Goal: Transaction & Acquisition: Purchase product/service

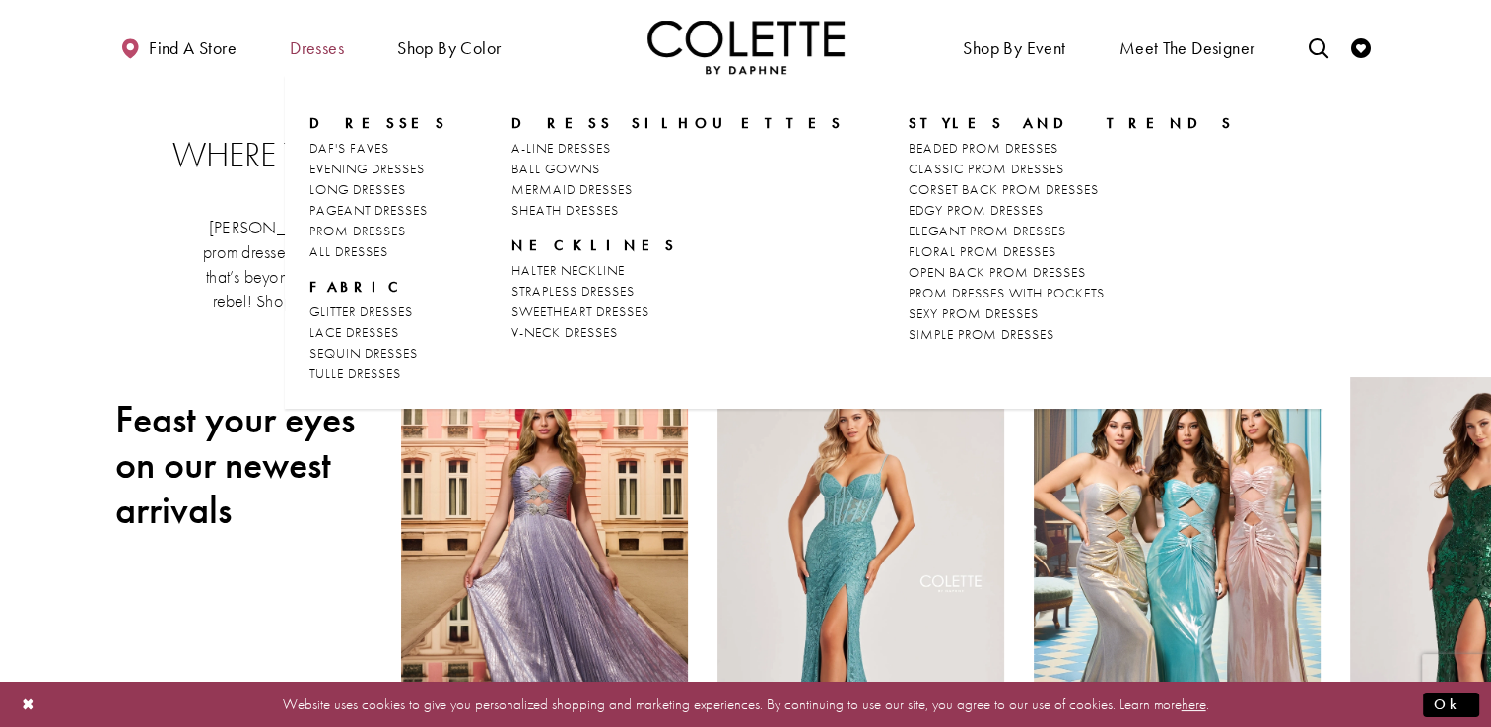
click at [326, 47] on span "Dresses" at bounding box center [317, 48] width 54 height 20
click at [367, 247] on span "ALL DRESSES" at bounding box center [348, 251] width 79 height 18
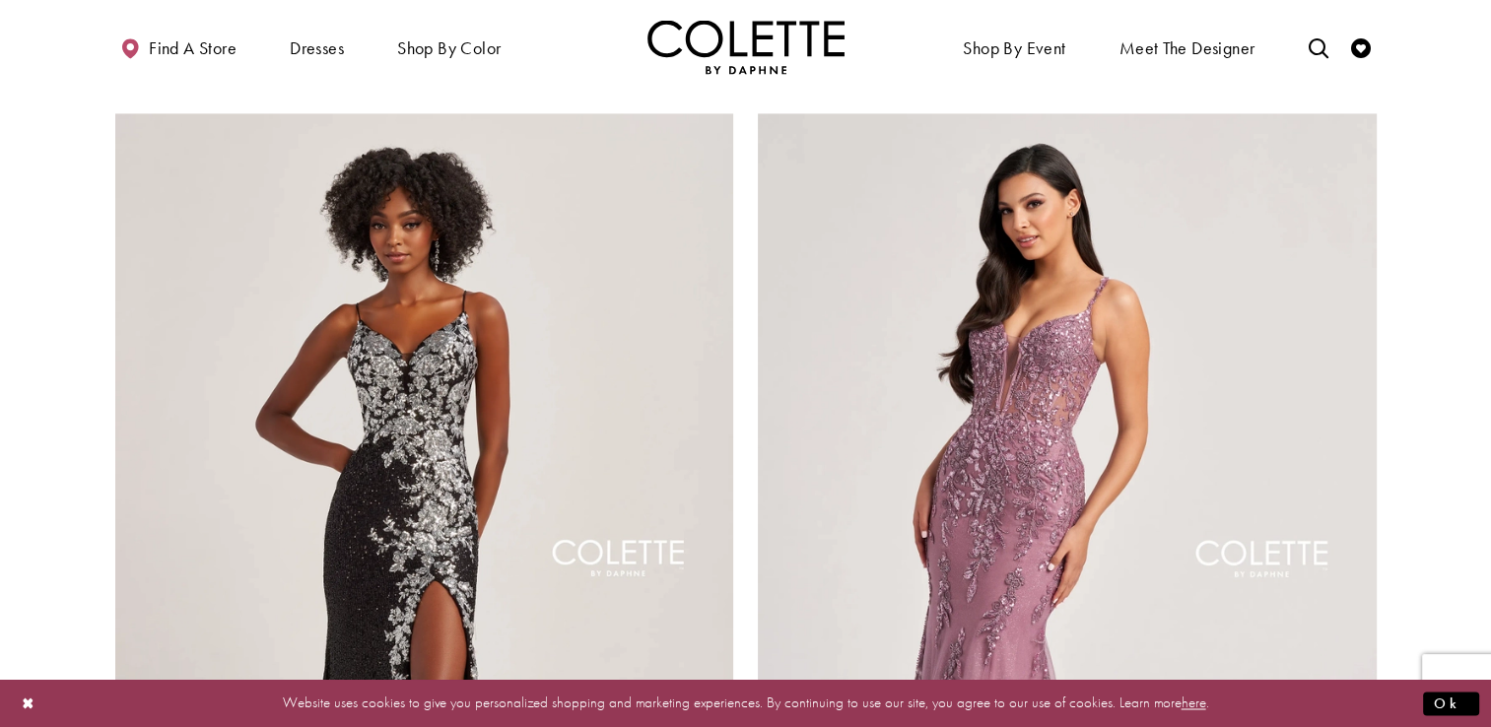
scroll to position [2996, 0]
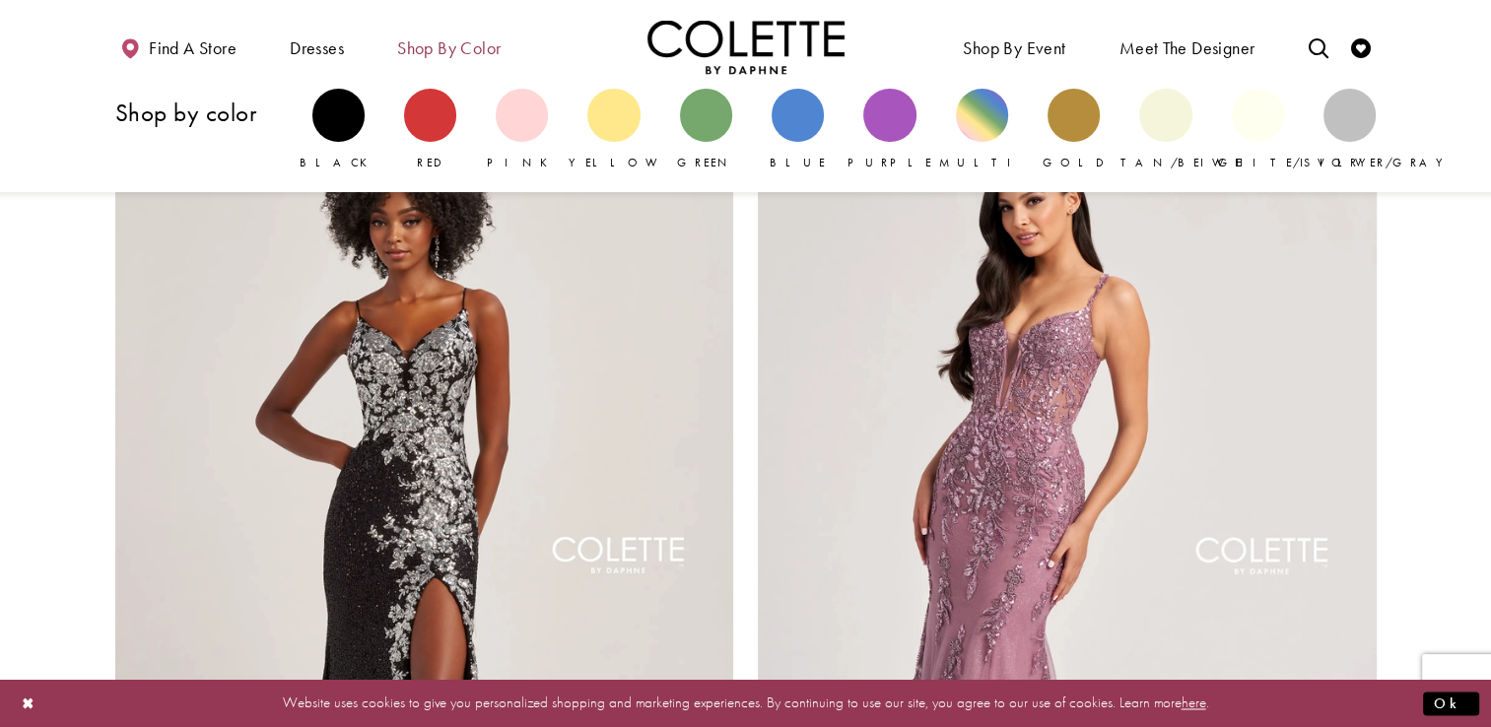
click at [454, 44] on span "Shop by color" at bounding box center [448, 48] width 103 height 20
click at [465, 40] on span "Shop by color" at bounding box center [448, 48] width 103 height 20
click at [469, 50] on span "Shop by color" at bounding box center [448, 48] width 103 height 20
click at [442, 47] on span "Shop by color" at bounding box center [448, 48] width 103 height 20
click at [896, 120] on div "Primary block" at bounding box center [889, 115] width 52 height 52
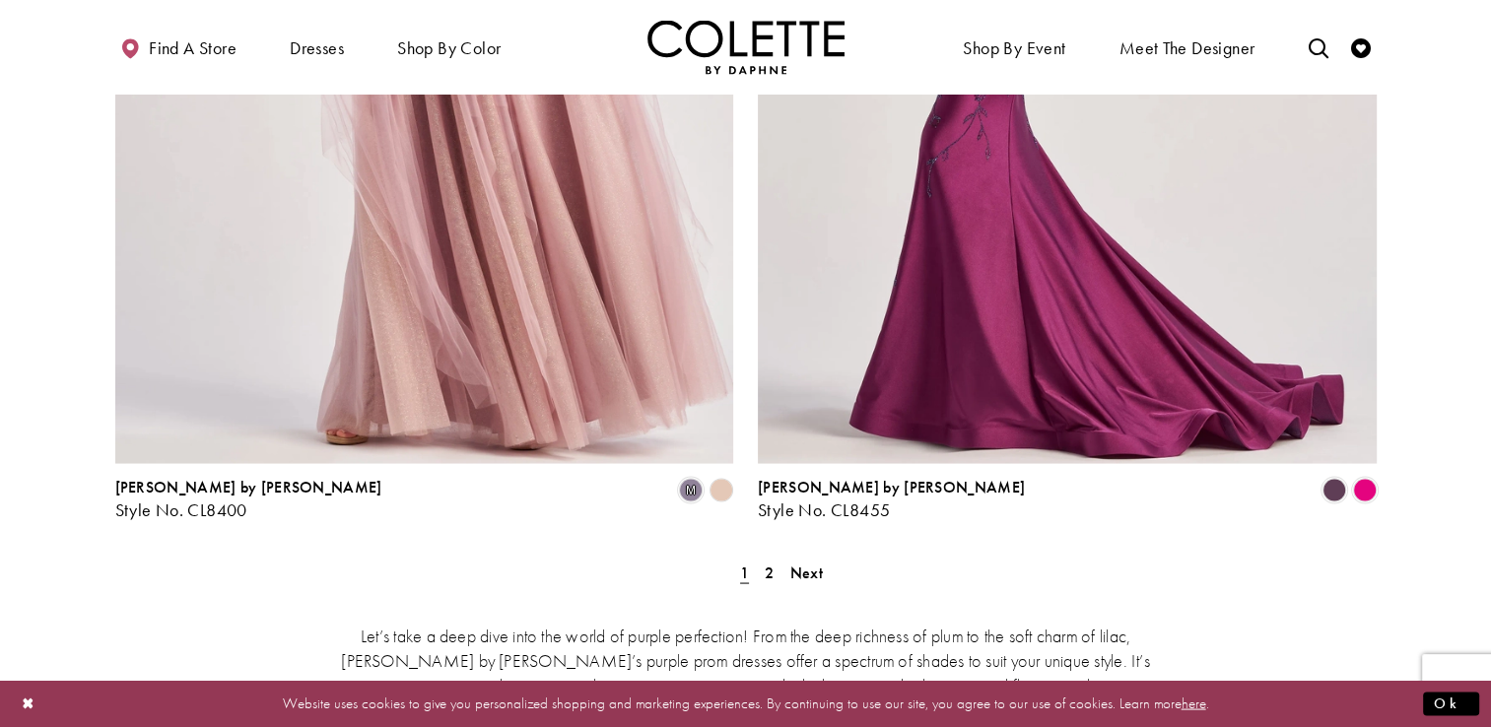
scroll to position [3613, 0]
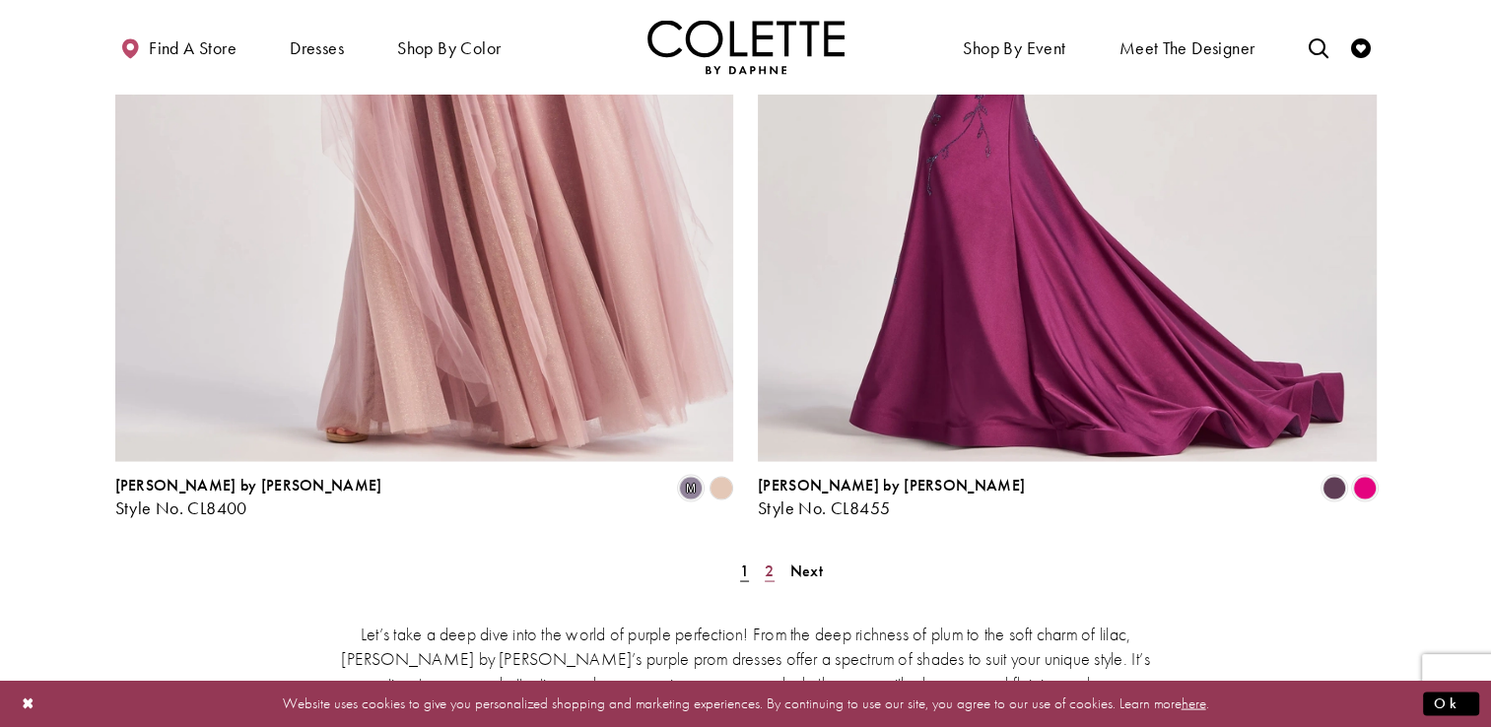
click at [772, 560] on span "2" at bounding box center [769, 570] width 9 height 21
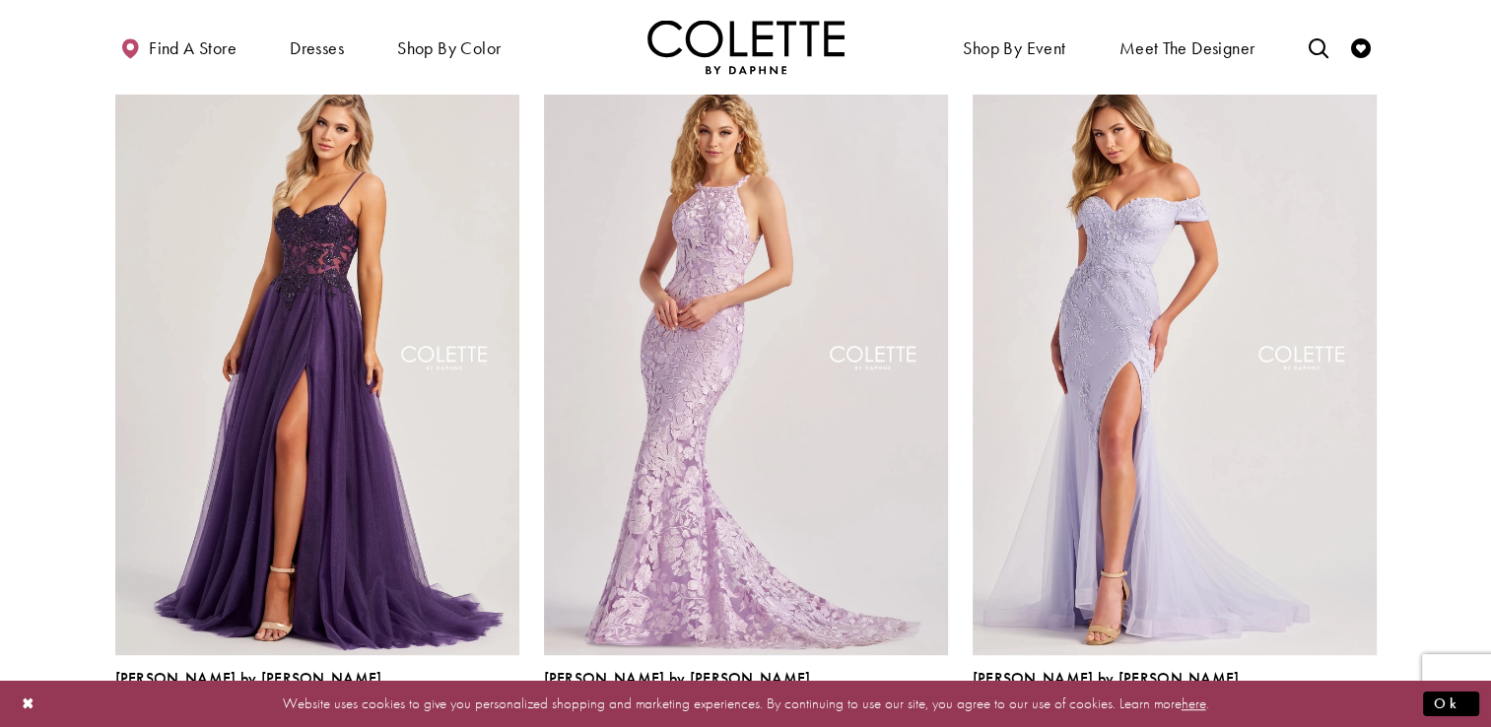
scroll to position [950, 0]
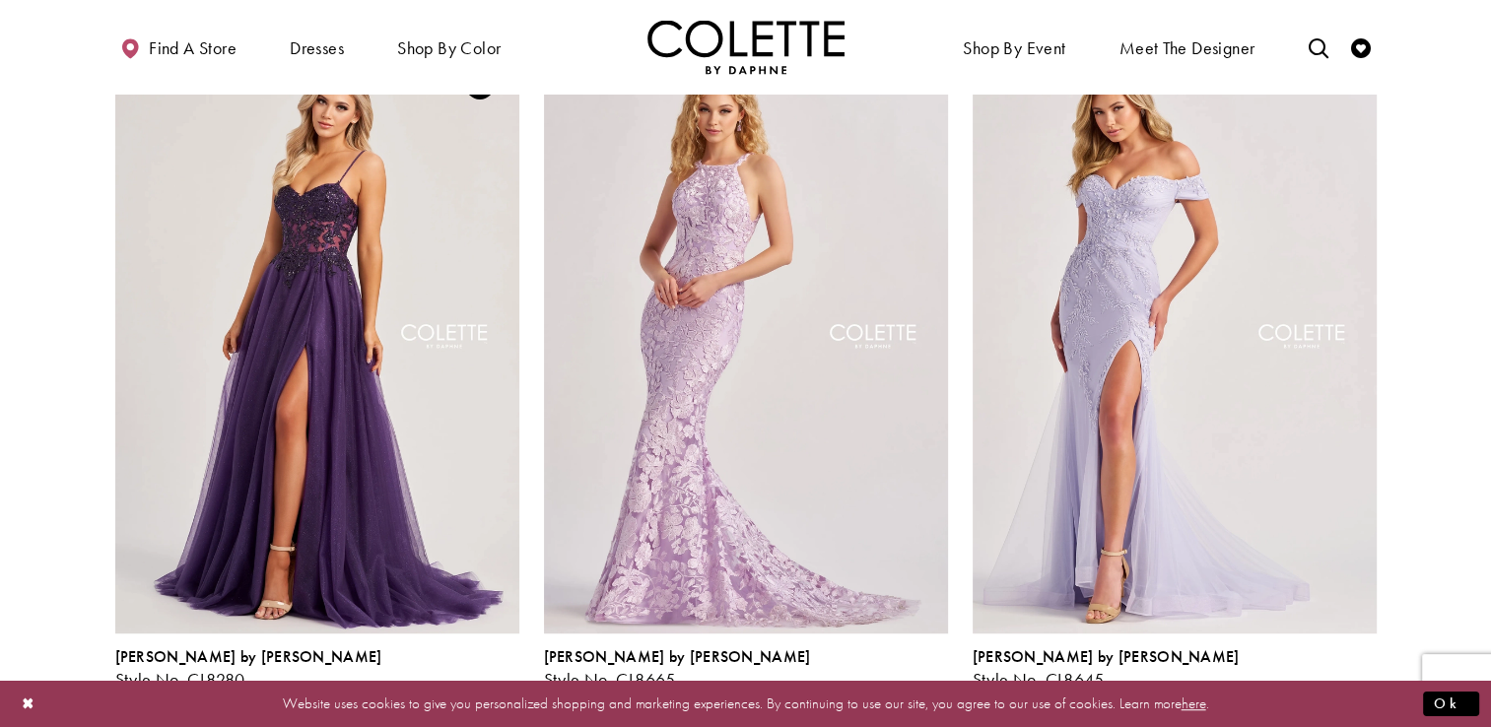
click at [477, 690] on span "Product List" at bounding box center [477, 702] width 24 height 24
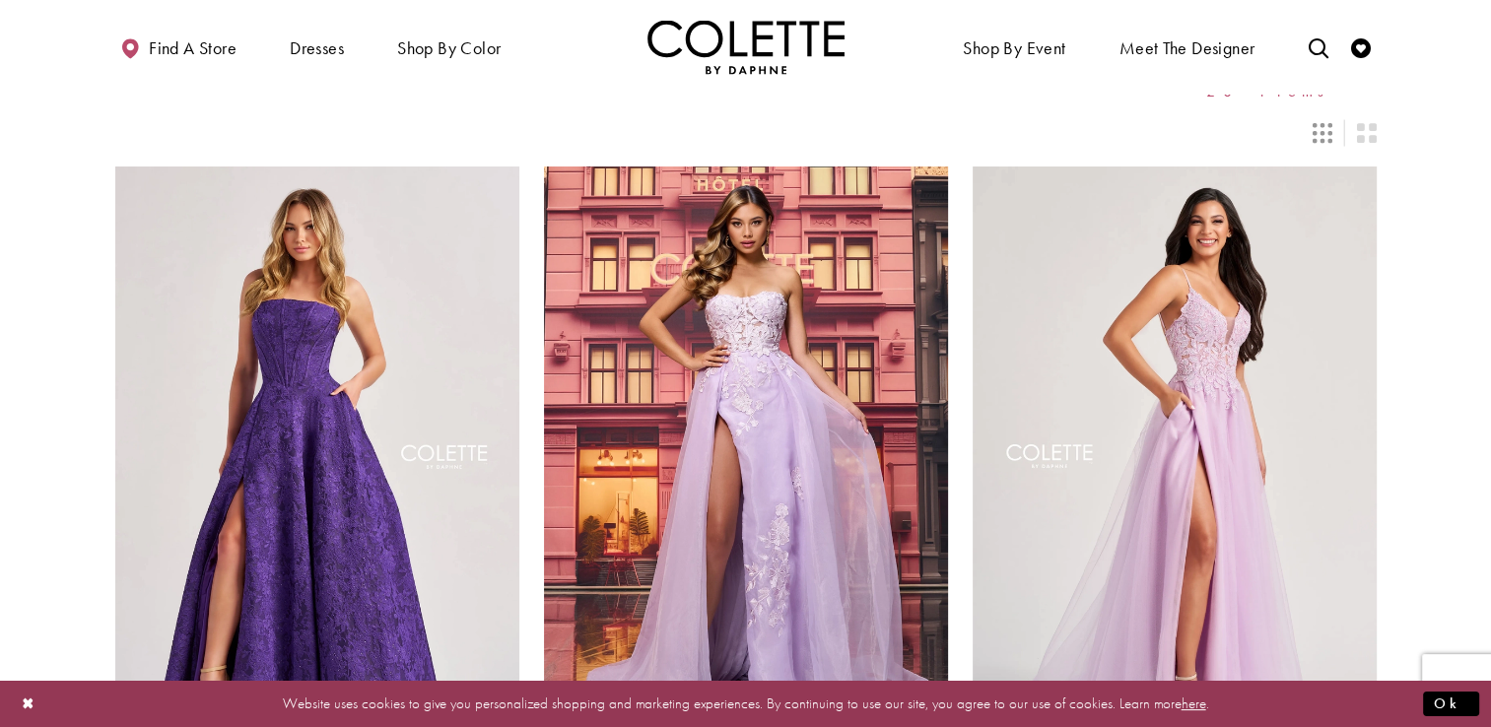
scroll to position [0, 0]
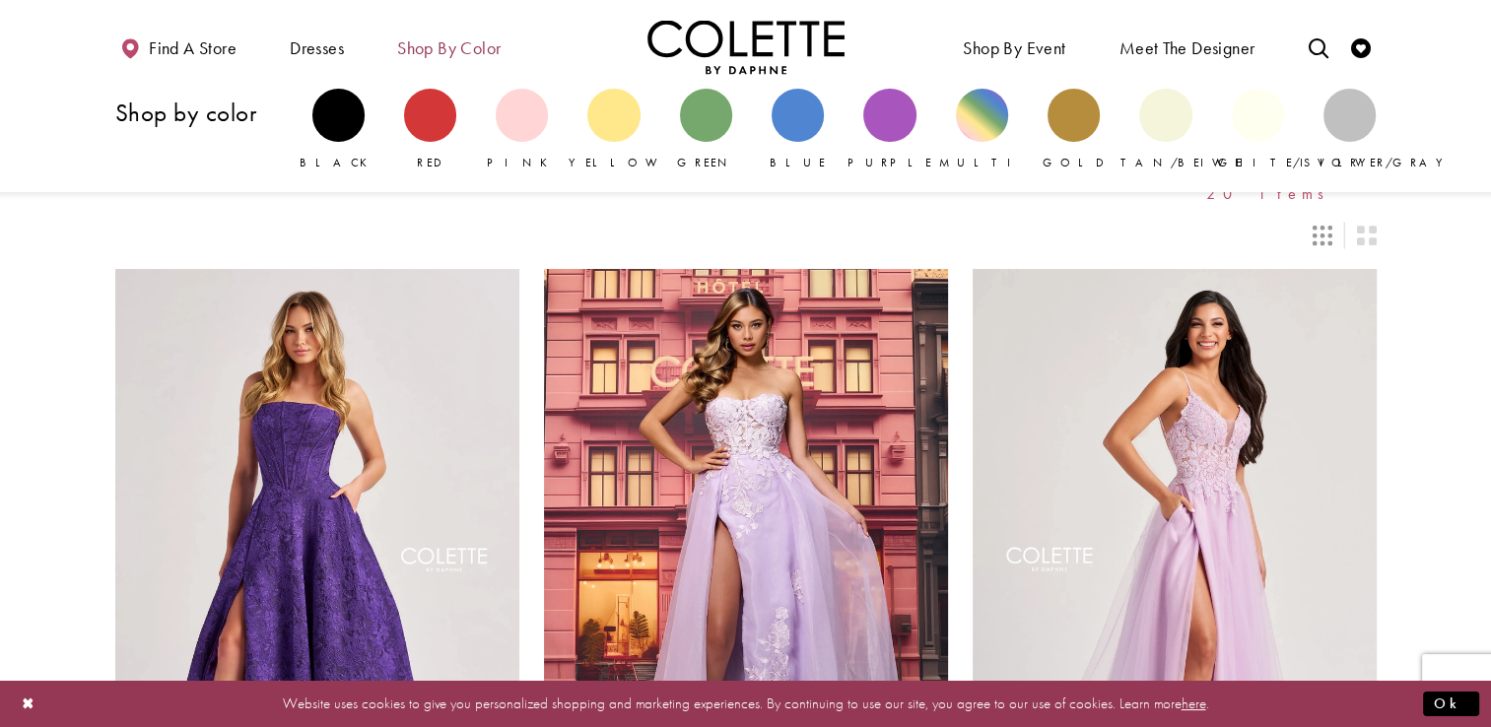
click at [493, 54] on span "Shop by color" at bounding box center [448, 48] width 103 height 20
click at [486, 41] on span "Shop by color" at bounding box center [448, 48] width 103 height 20
click at [469, 54] on span "Shop by color" at bounding box center [448, 48] width 103 height 20
click at [714, 134] on div "Primary block" at bounding box center [706, 115] width 52 height 52
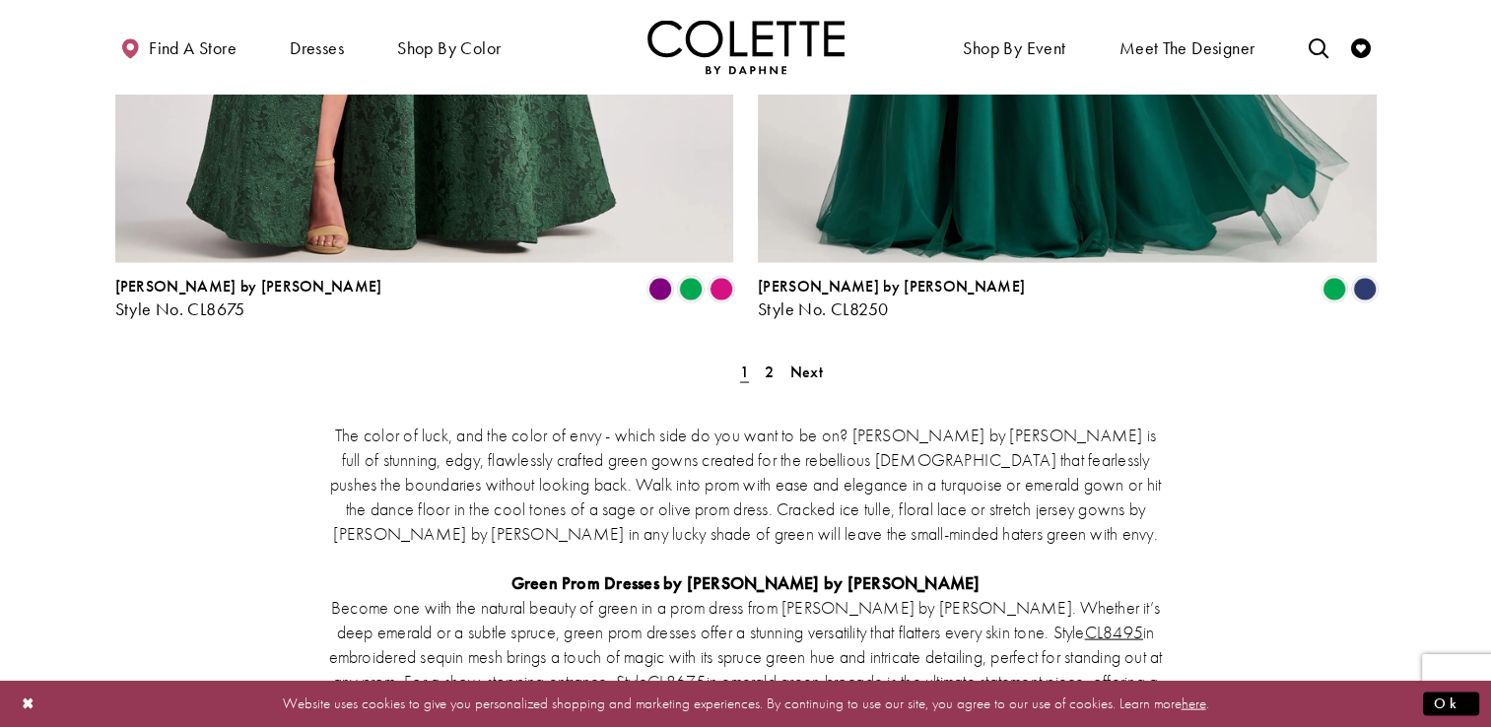
scroll to position [3822, 0]
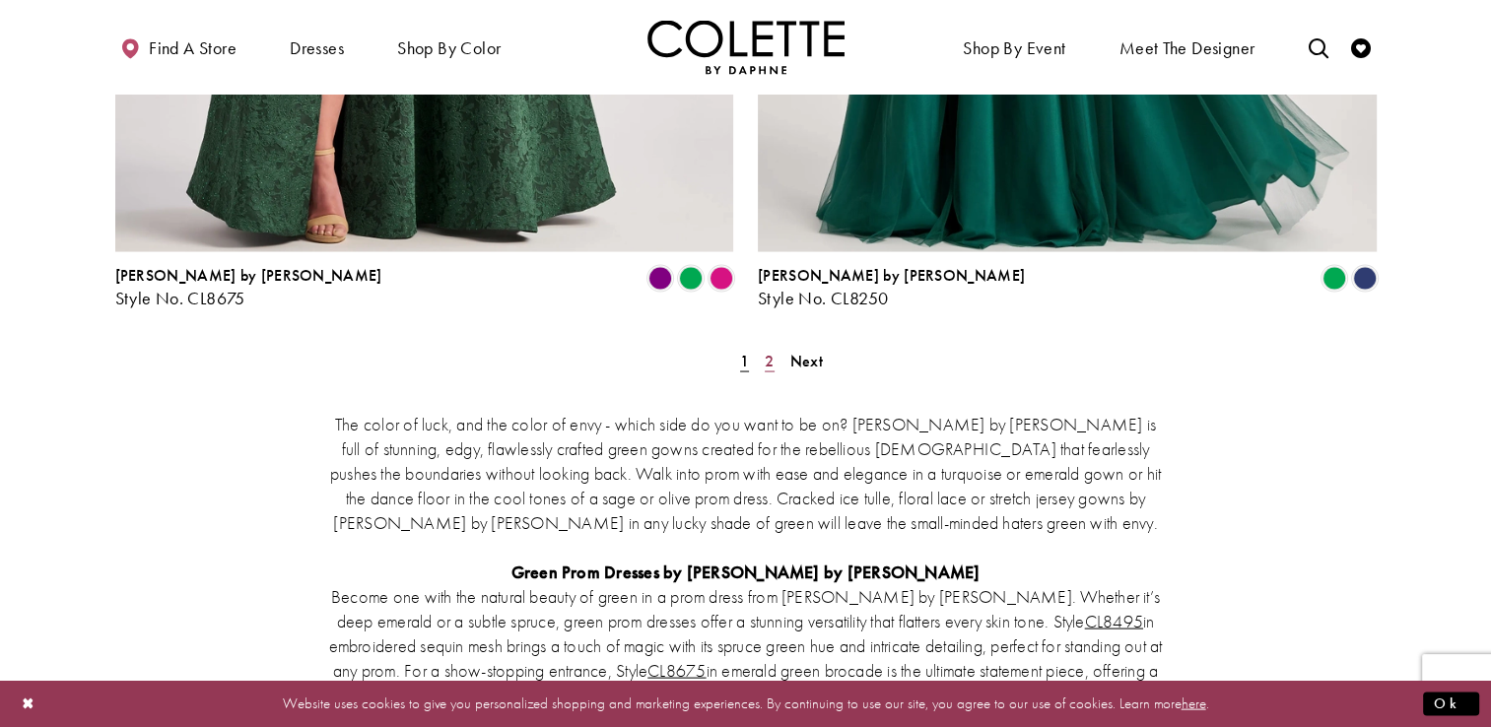
click at [771, 351] on span "2" at bounding box center [769, 361] width 9 height 21
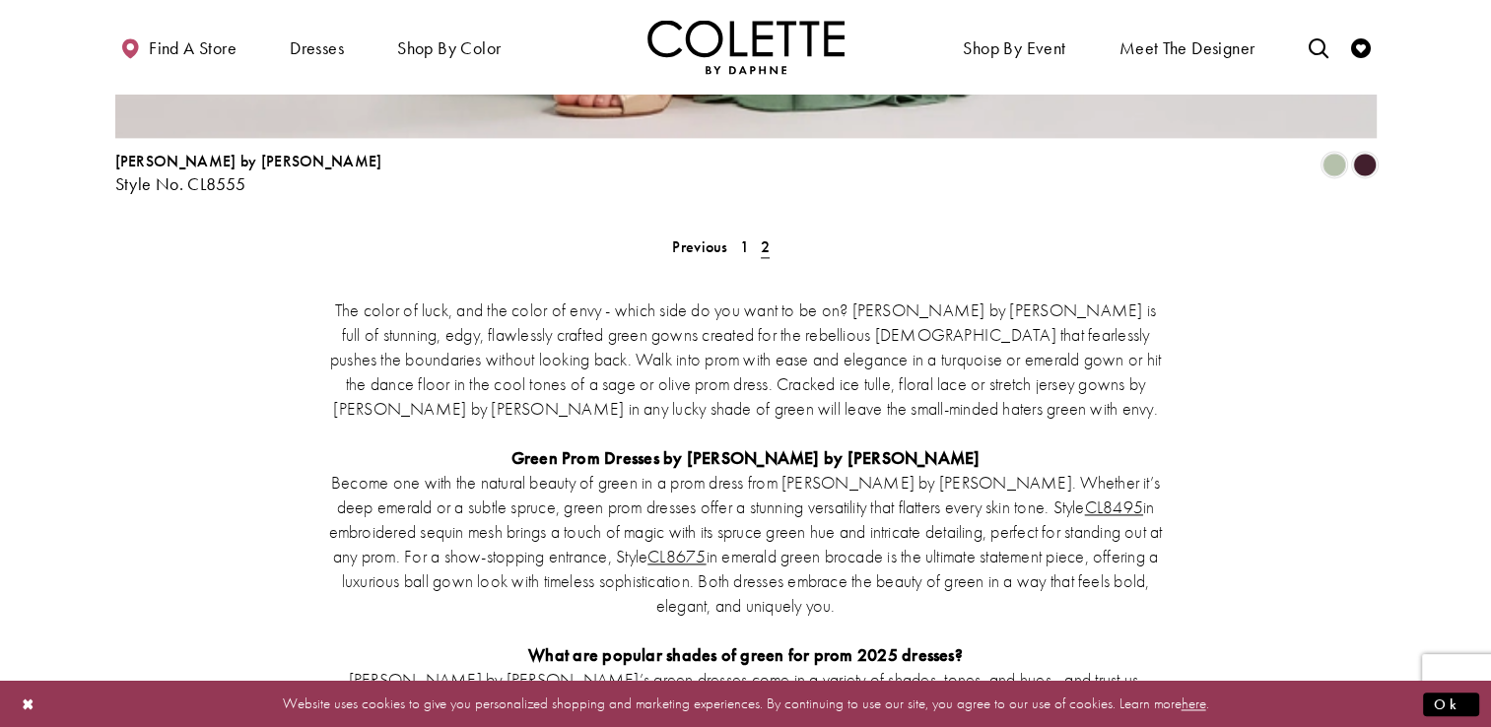
scroll to position [2700, 0]
